Goal: Task Accomplishment & Management: Manage account settings

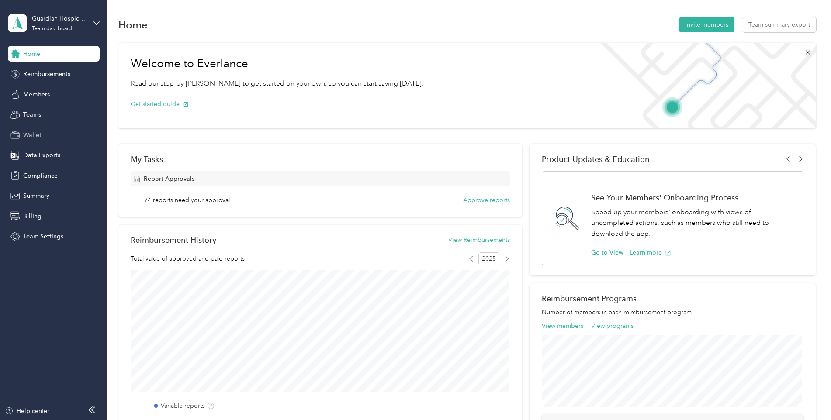
click at [33, 133] on span "Wallet" at bounding box center [32, 135] width 18 height 9
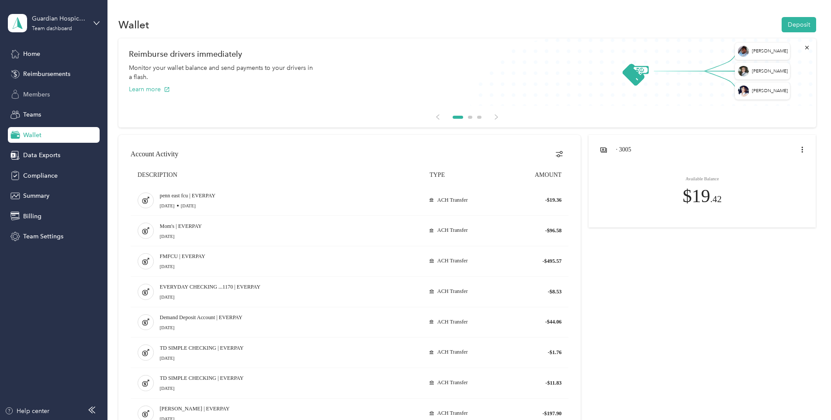
click at [44, 96] on span "Members" at bounding box center [36, 94] width 27 height 9
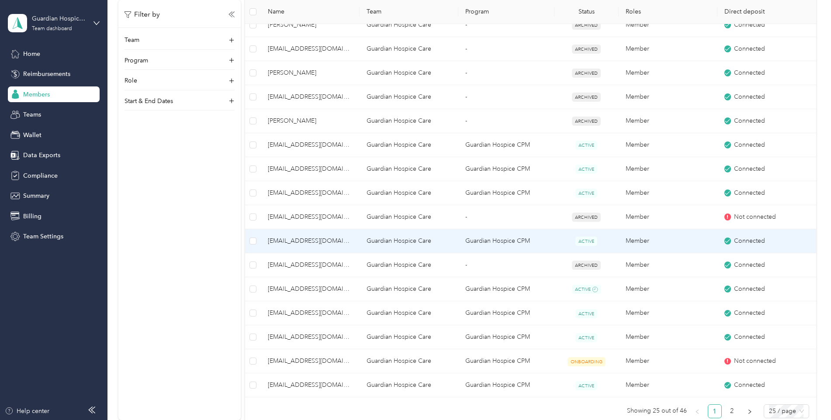
scroll to position [481, 0]
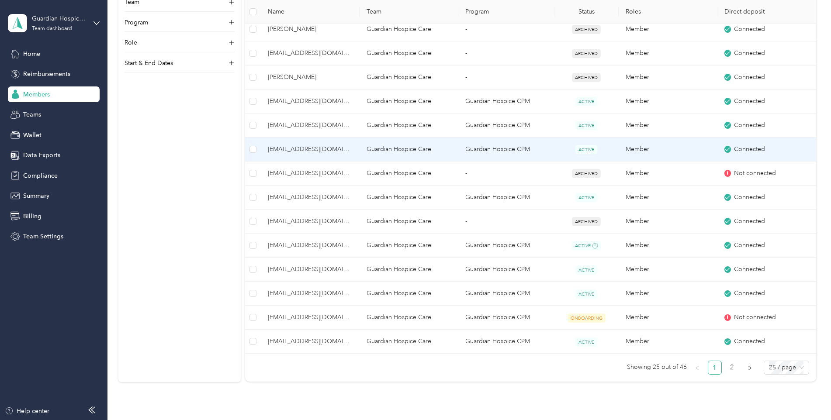
click at [294, 145] on span "[EMAIL_ADDRESS][DOMAIN_NAME]" at bounding box center [310, 150] width 85 height 10
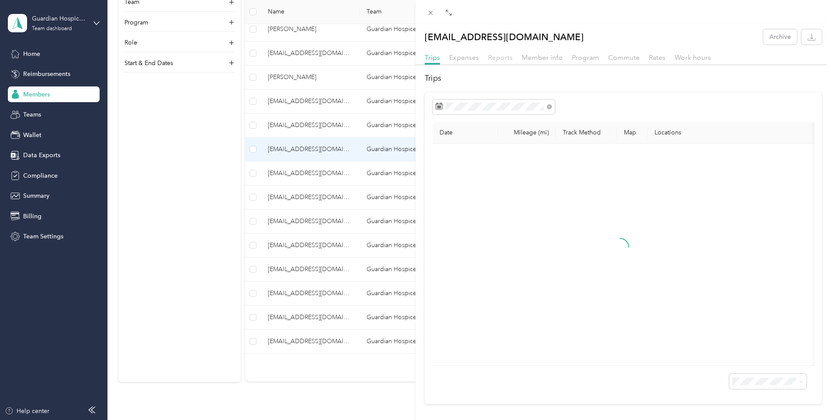
click at [504, 55] on span "Reports" at bounding box center [500, 57] width 24 height 8
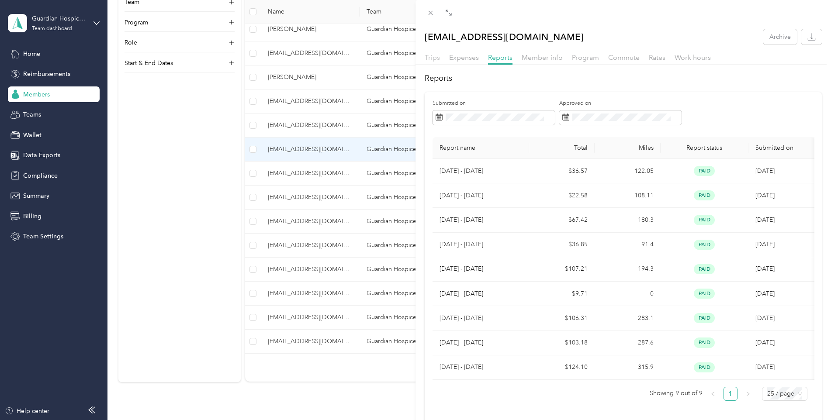
click at [428, 59] on span "Trips" at bounding box center [432, 57] width 15 height 8
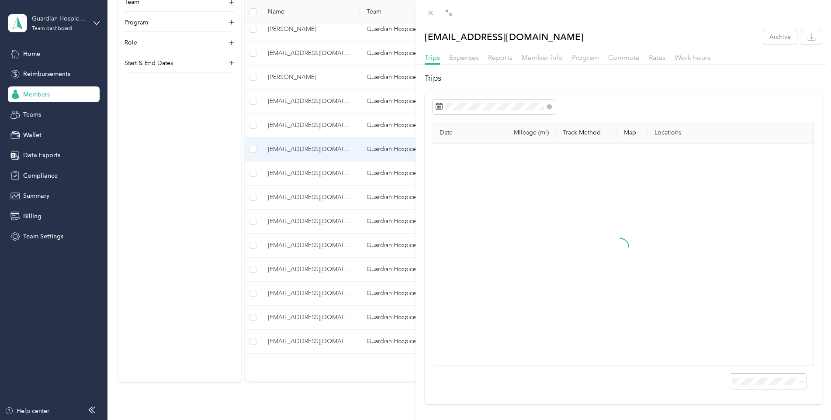
click at [298, 122] on div "[EMAIL_ADDRESS][DOMAIN_NAME] Archive Trips Expenses Reports Member info Program…" at bounding box center [415, 210] width 831 height 420
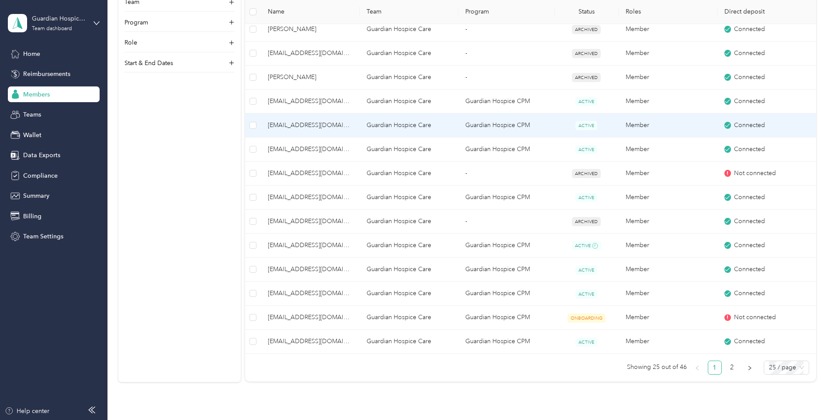
click at [291, 125] on span "[EMAIL_ADDRESS][DOMAIN_NAME]" at bounding box center [310, 126] width 85 height 10
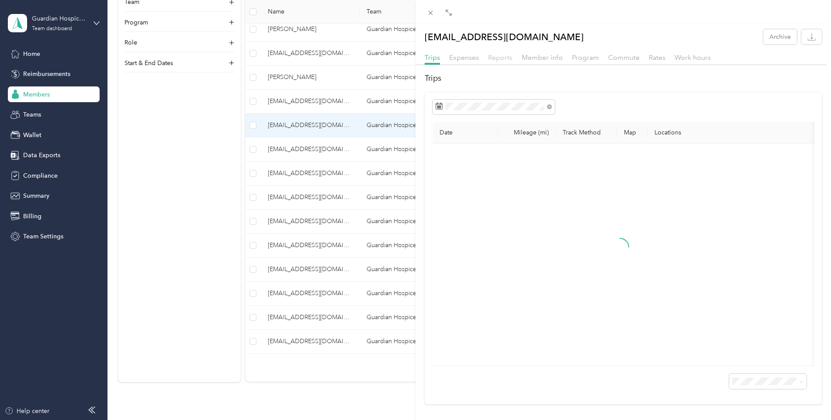
click at [502, 59] on span "Reports" at bounding box center [500, 57] width 24 height 8
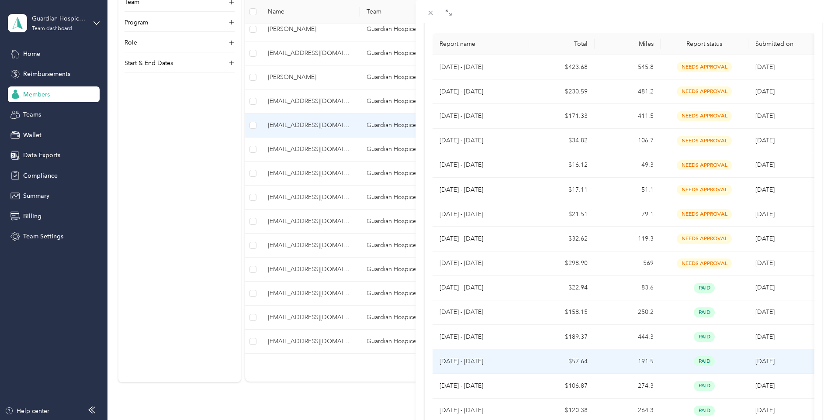
scroll to position [87, 0]
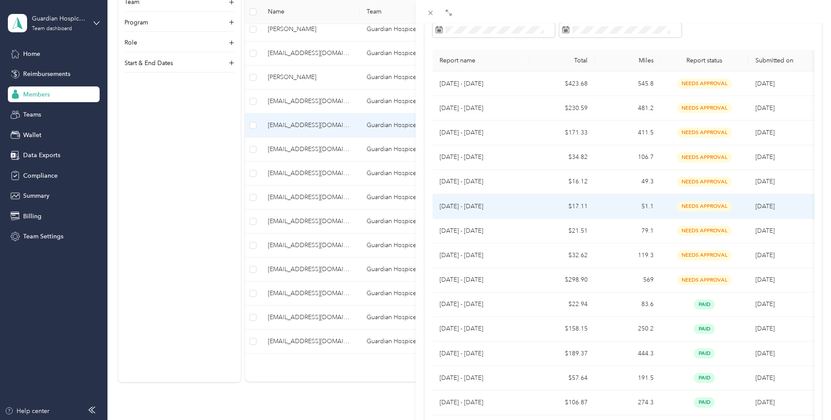
click at [582, 206] on td "$17.11" at bounding box center [562, 206] width 66 height 24
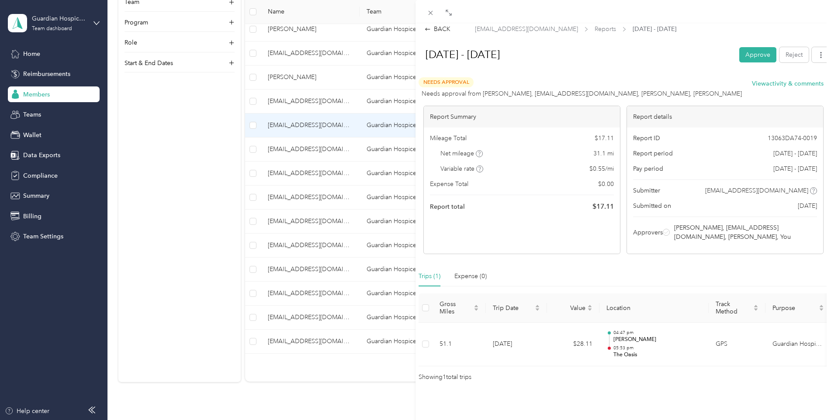
scroll to position [27, 0]
click at [748, 47] on button "Approve" at bounding box center [757, 54] width 37 height 15
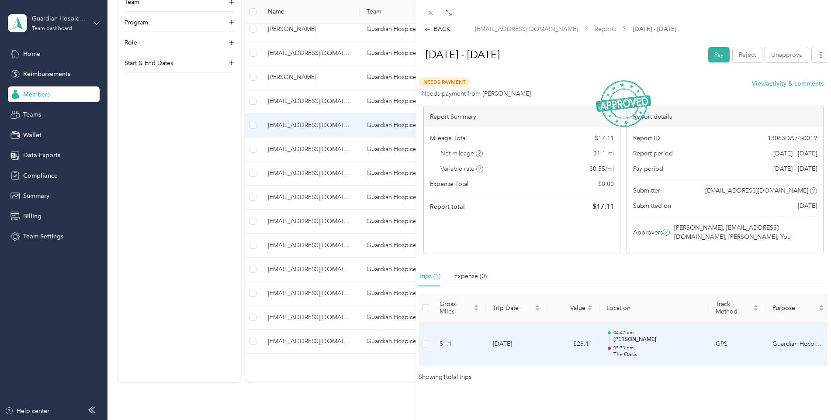
click at [635, 351] on p "The Oasis" at bounding box center [657, 355] width 88 height 8
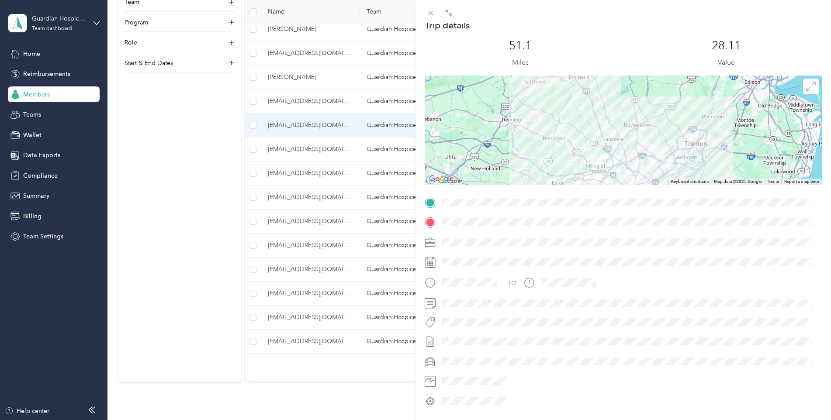
click at [430, 19] on div at bounding box center [624, 11] width 416 height 23
click at [431, 15] on icon at bounding box center [430, 12] width 7 height 7
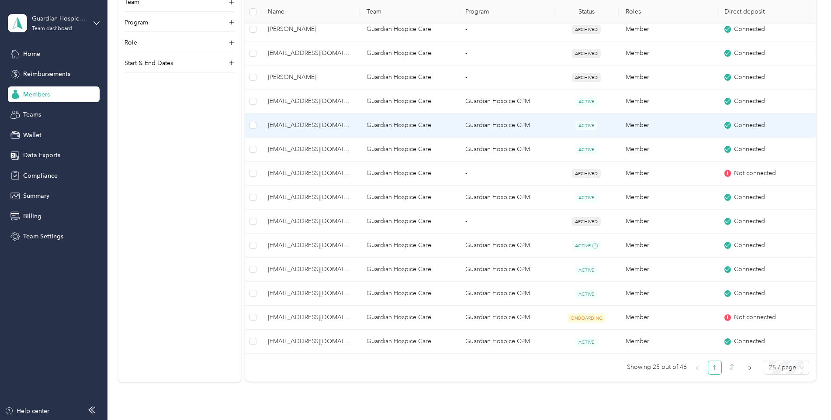
click at [324, 126] on span "[EMAIL_ADDRESS][DOMAIN_NAME]" at bounding box center [310, 126] width 85 height 10
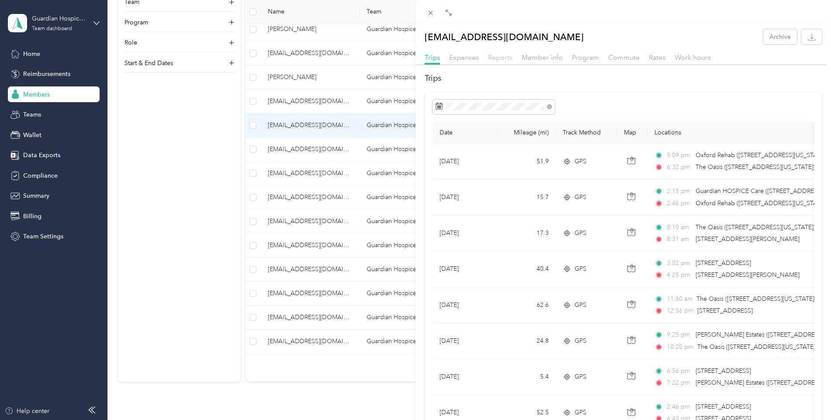
click at [500, 61] on span "Reports" at bounding box center [500, 57] width 24 height 8
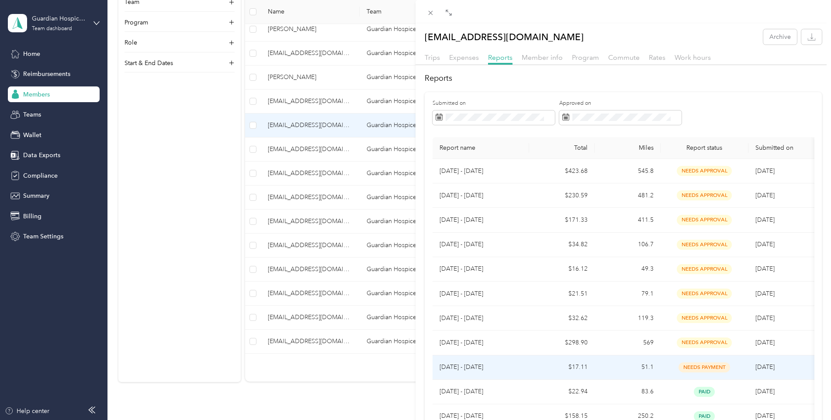
click at [684, 367] on span "needs payment" at bounding box center [705, 368] width 52 height 10
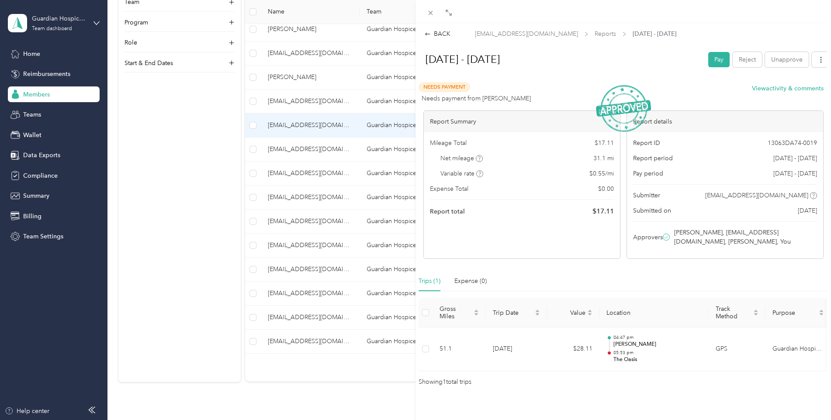
click at [712, 50] on div "[DATE] - [DATE] Pay Reject Unapprove" at bounding box center [623, 61] width 414 height 26
click at [717, 62] on button "Pay" at bounding box center [718, 59] width 21 height 15
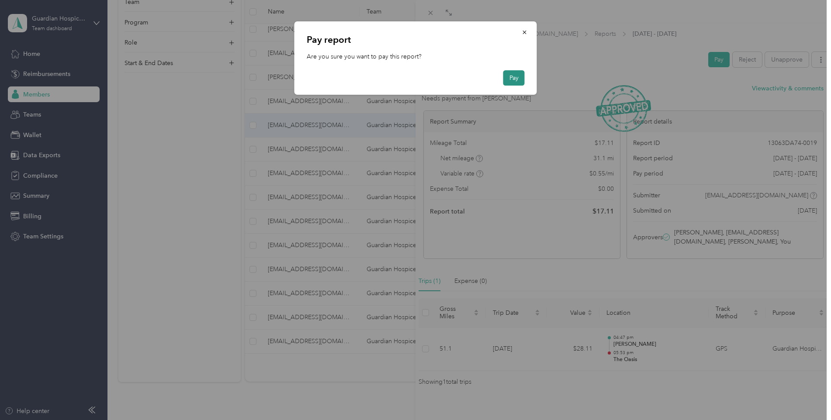
click at [512, 80] on button "Pay" at bounding box center [513, 77] width 21 height 15
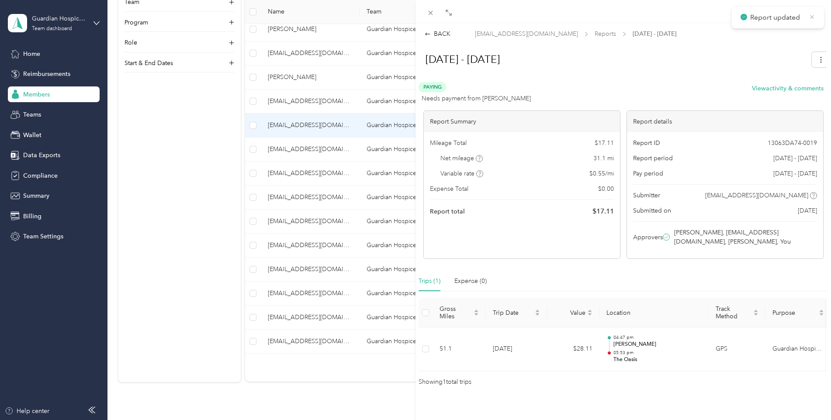
click at [813, 20] on icon at bounding box center [812, 17] width 7 height 8
click at [446, 33] on div "BACK" at bounding box center [438, 33] width 26 height 9
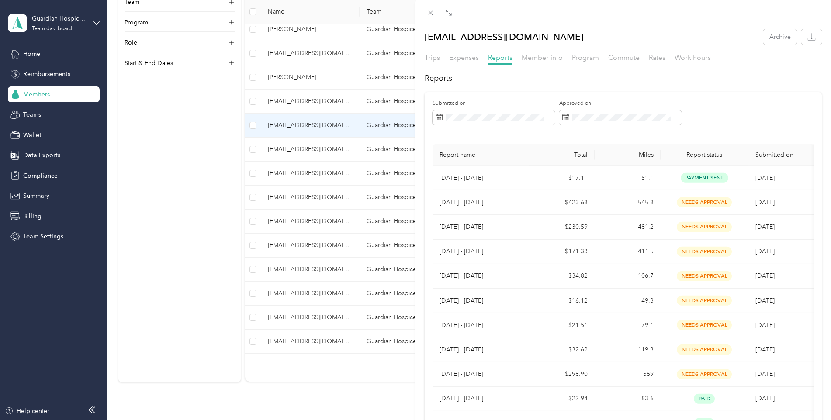
click at [38, 55] on div "[EMAIL_ADDRESS][DOMAIN_NAME] Archive Trips Expenses Reports Member info Program…" at bounding box center [415, 210] width 831 height 420
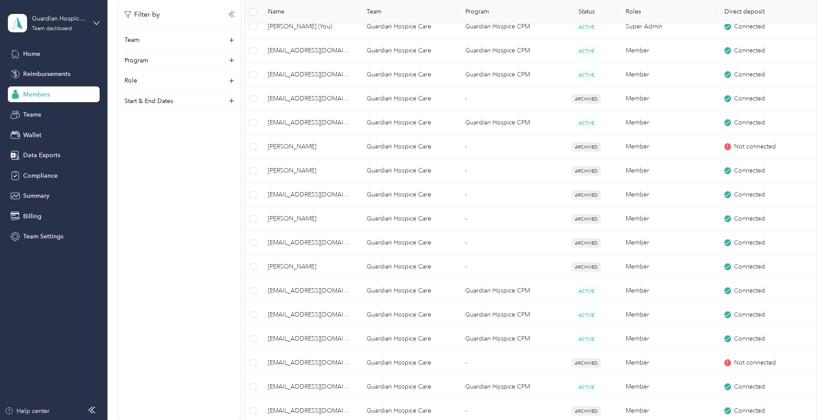
scroll to position [262, 0]
